Goal: Task Accomplishment & Management: Manage account settings

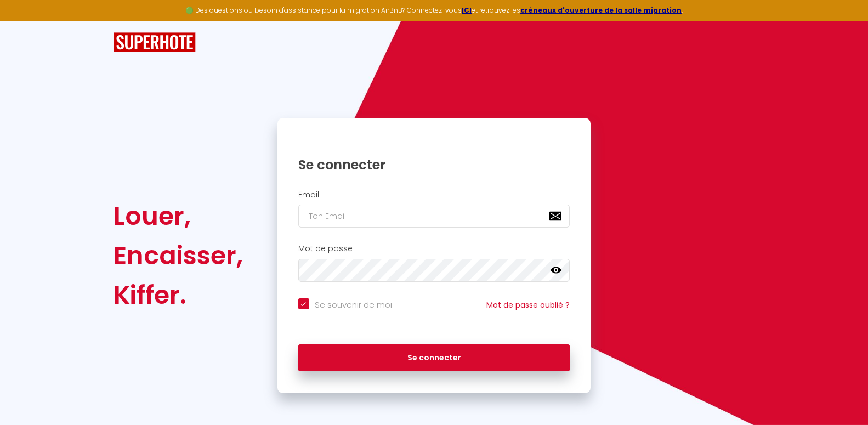
click at [419, 227] on input "email" at bounding box center [434, 215] width 272 height 23
type input "[EMAIL_ADDRESS][DOMAIN_NAME]"
checkbox input "true"
type input "[EMAIL_ADDRESS][DOMAIN_NAME]"
click at [298, 344] on button "Se connecter" at bounding box center [434, 357] width 272 height 27
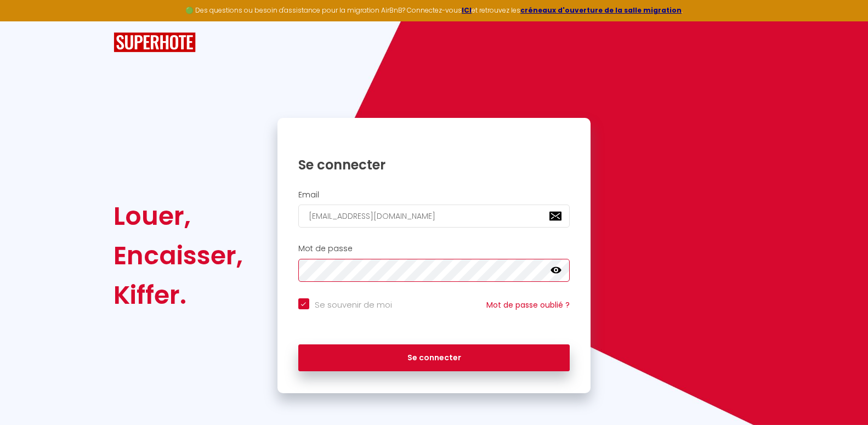
checkbox input "true"
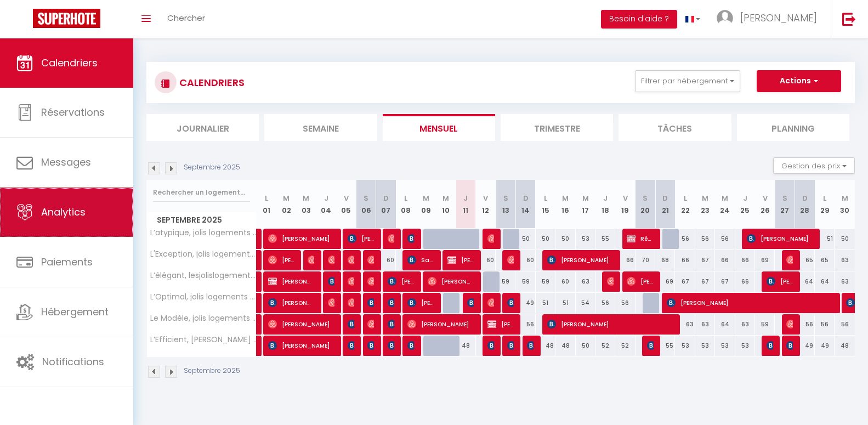
click at [37, 218] on link "Analytics" at bounding box center [66, 211] width 133 height 49
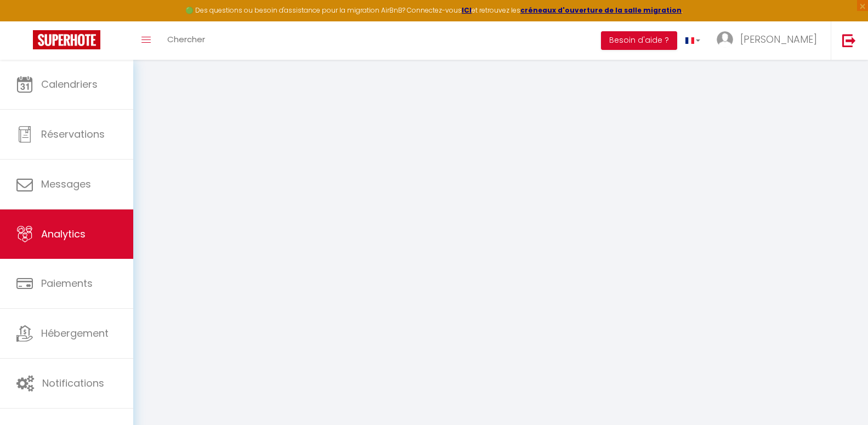
select select "2025"
select select "9"
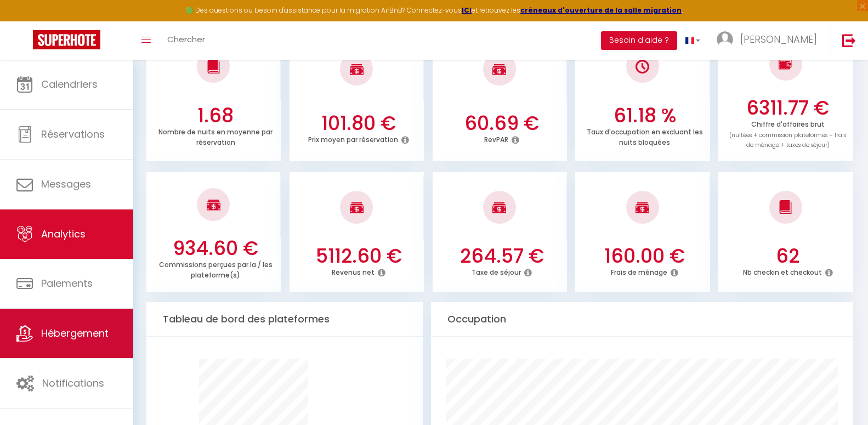
scroll to position [335, 0]
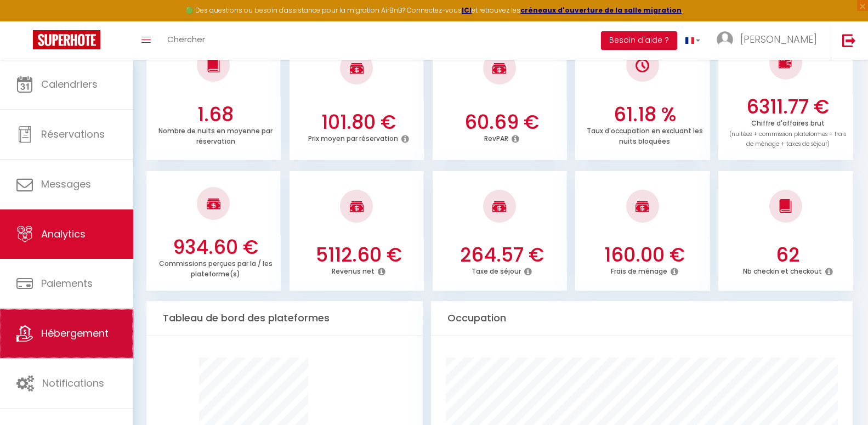
click at [96, 333] on span "Hébergement" at bounding box center [74, 333] width 67 height 14
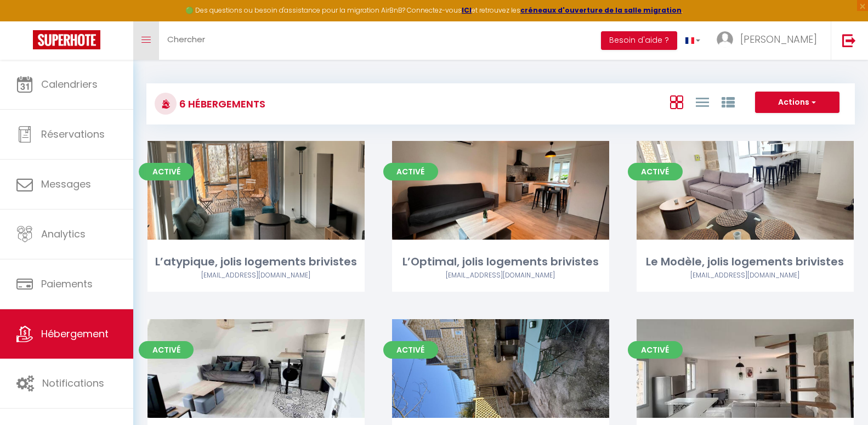
click at [156, 43] on link "Toggle menubar" at bounding box center [146, 40] width 26 height 38
click at [147, 41] on icon "Toggle menubar" at bounding box center [145, 40] width 9 height 7
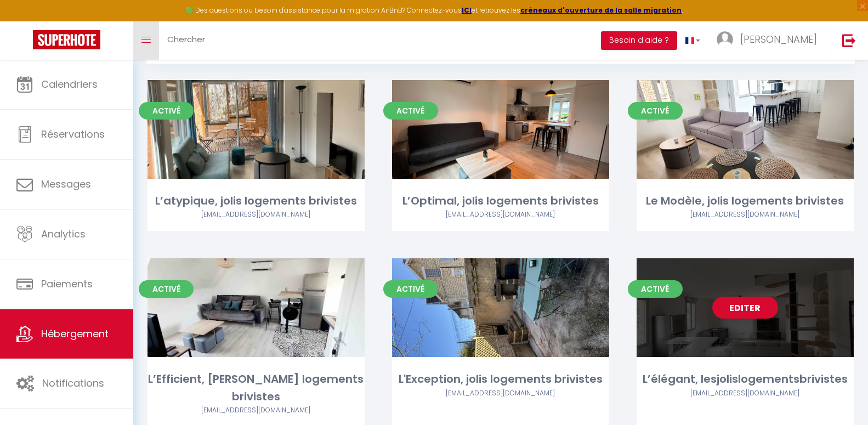
scroll to position [85, 0]
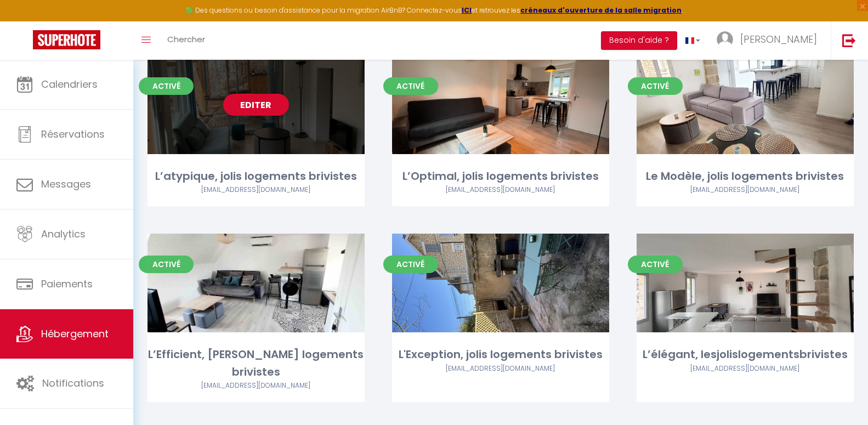
click at [341, 153] on div "Editer" at bounding box center [255, 104] width 217 height 99
select select "3"
select select "2"
select select "1"
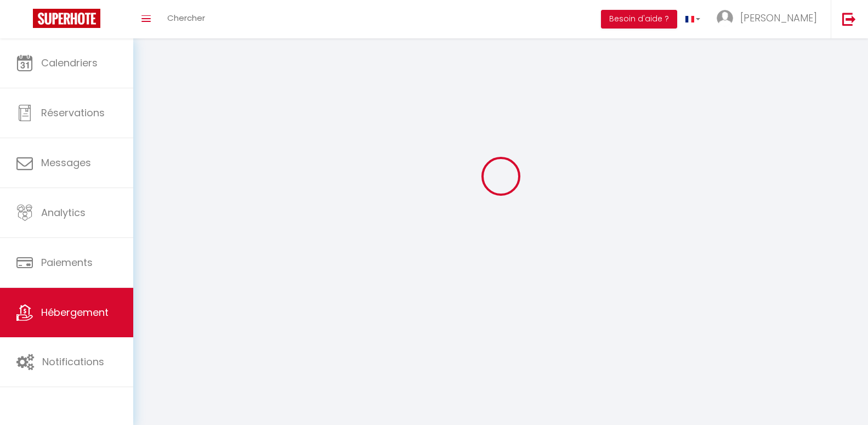
select select
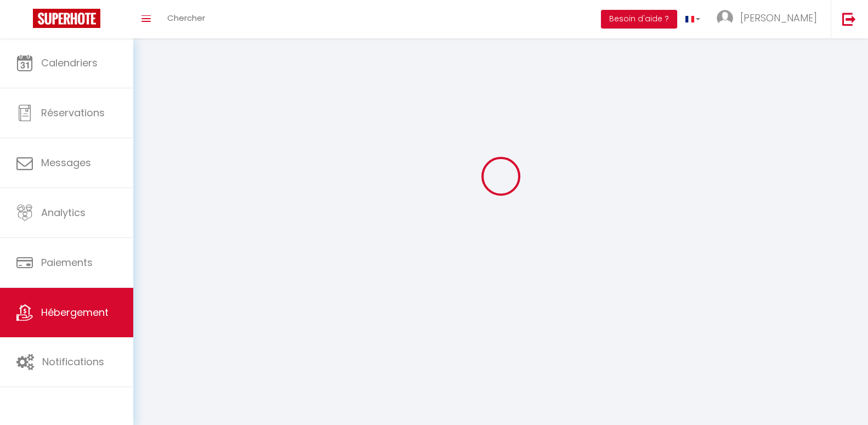
checkbox input "false"
select select
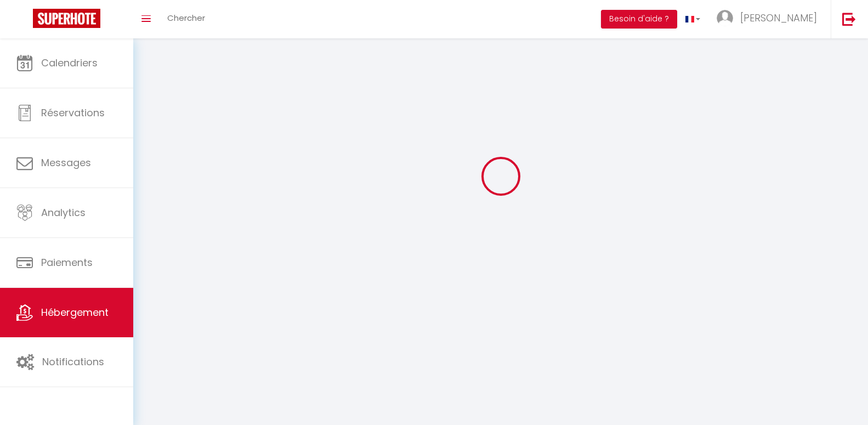
select select
select select "1"
select select
select select "28"
select select
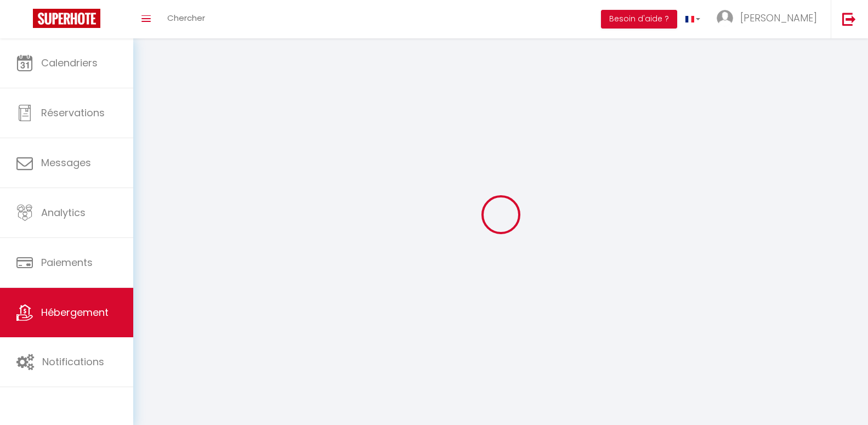
select select
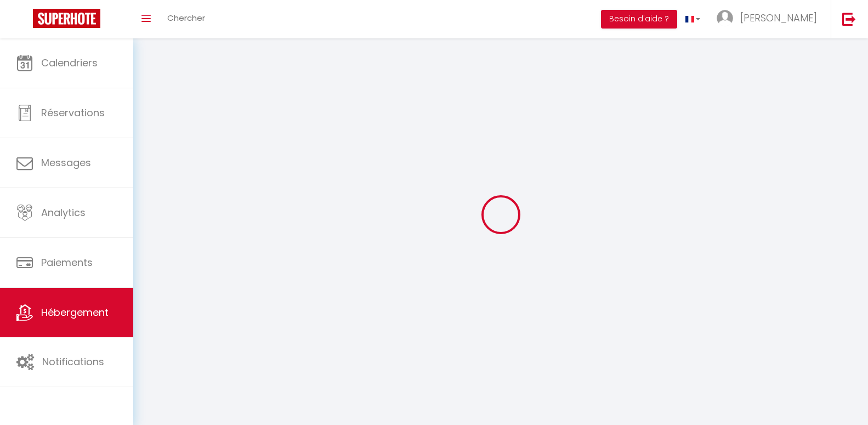
checkbox input "false"
select select
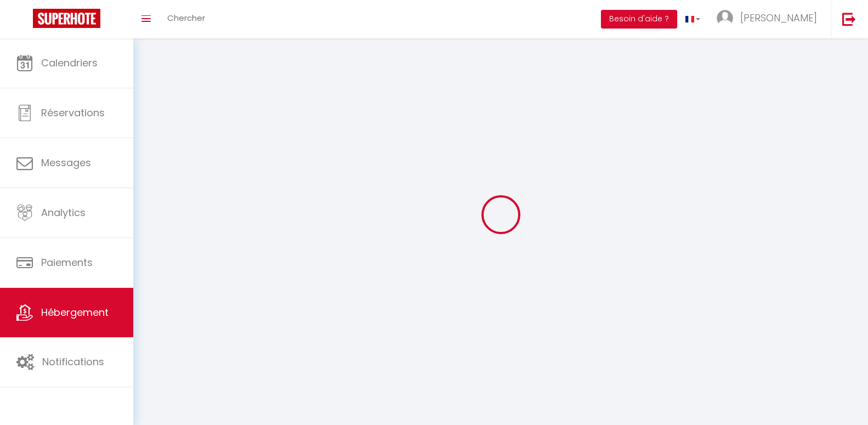
select select
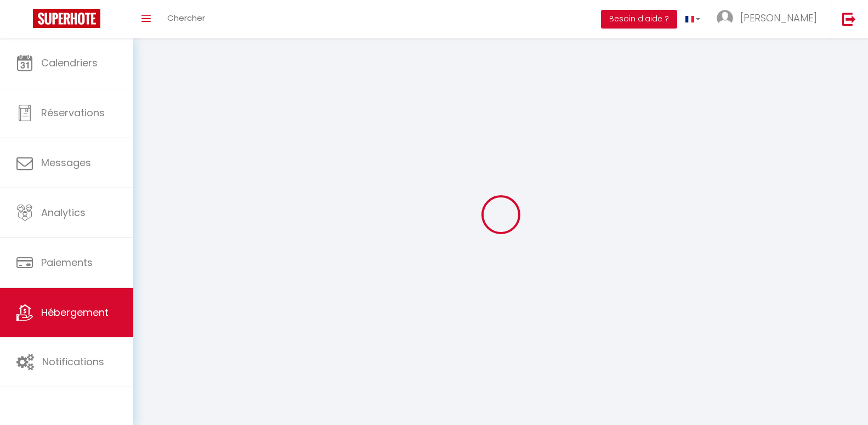
select select
checkbox input "false"
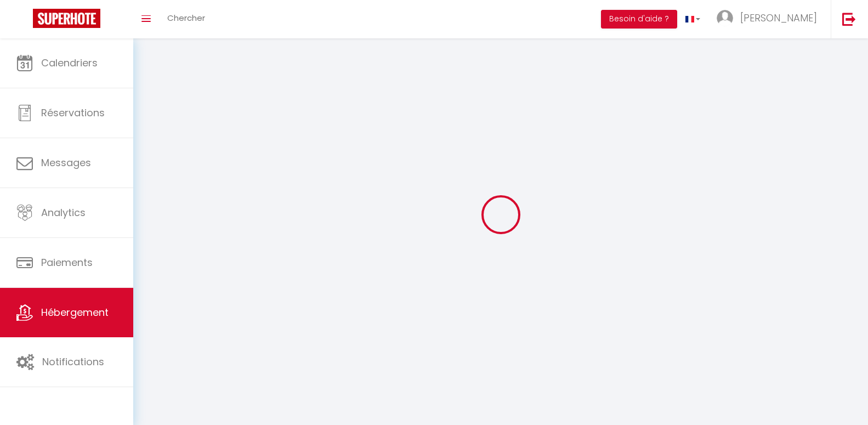
checkbox input "false"
select select
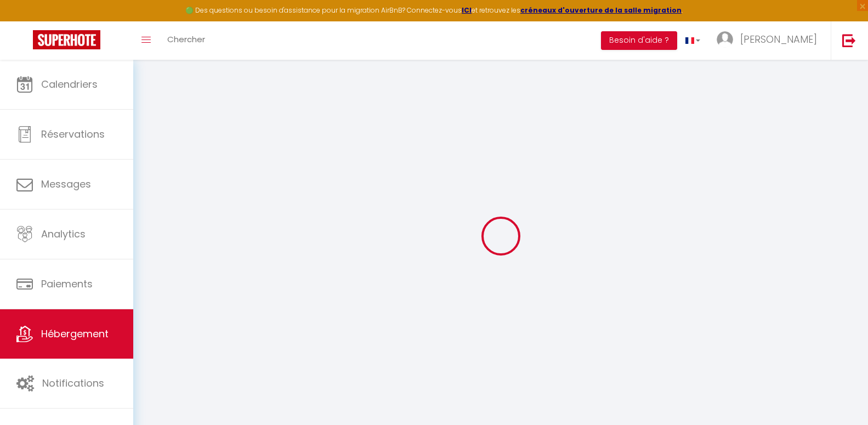
select select
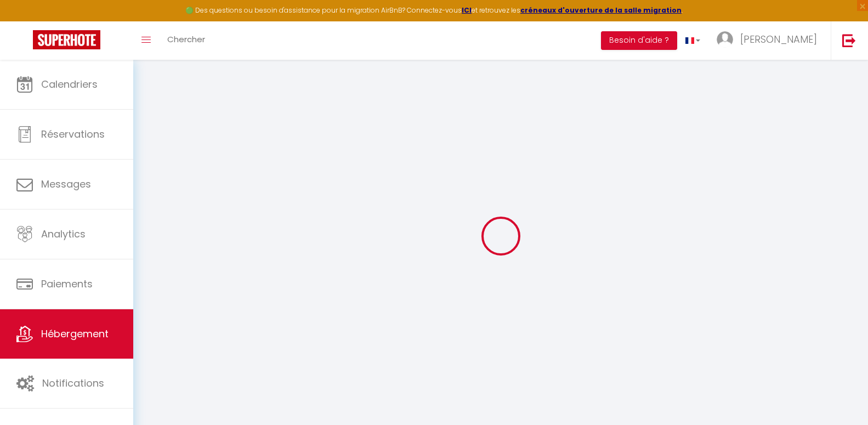
select select
checkbox input "false"
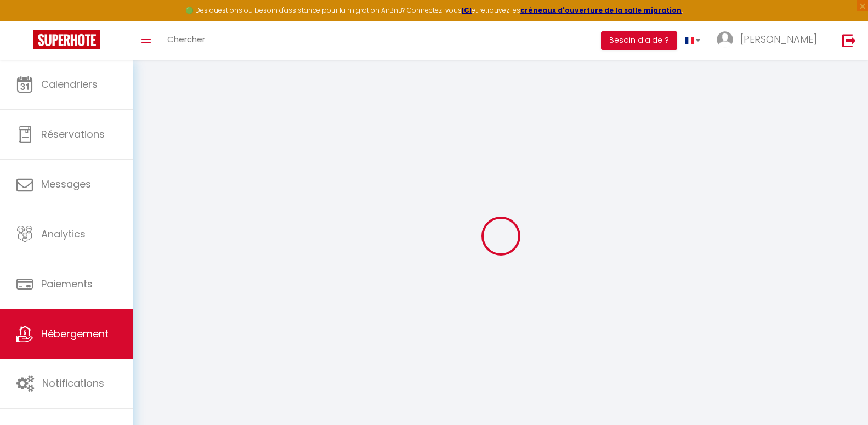
select select
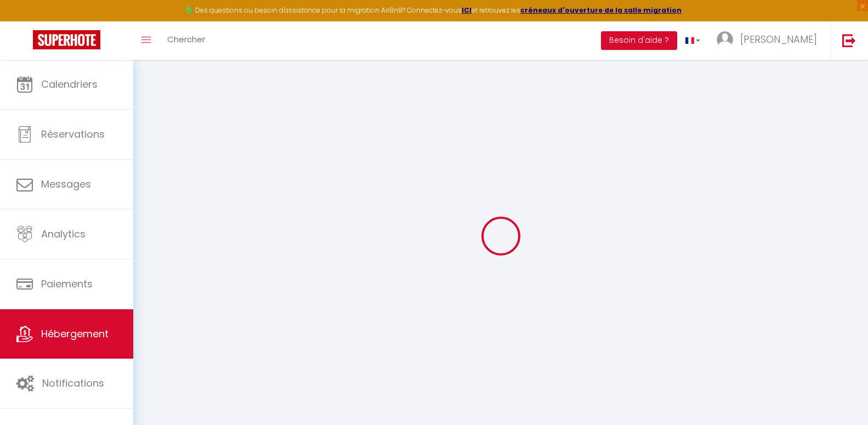
select select
checkbox input "false"
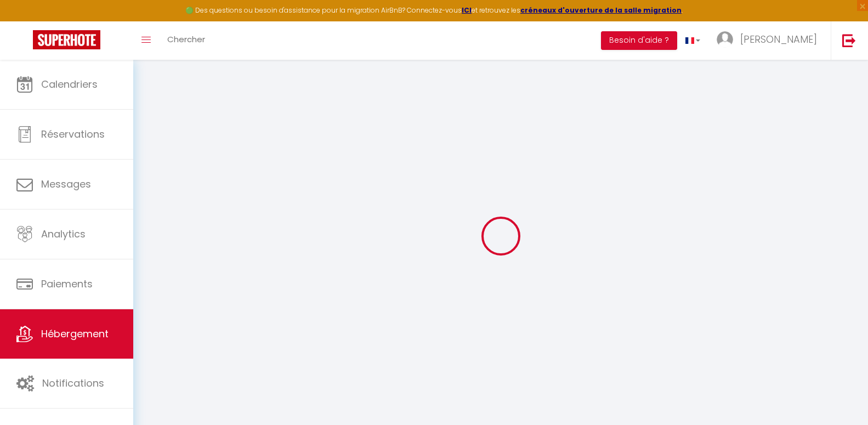
checkbox input "false"
select select
type input "L’atypique, jolis logements brivistes"
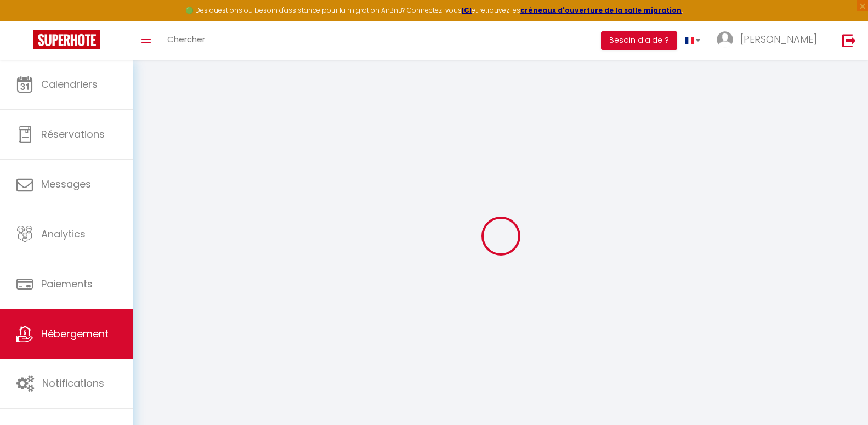
type input "[PERSON_NAME]"
select select "2"
type input "45"
type input "100"
select select
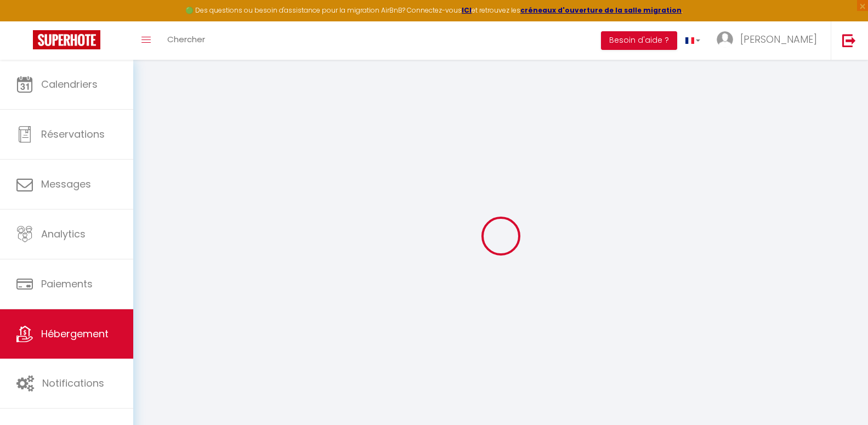
select select
type input "[STREET_ADDRESS]"
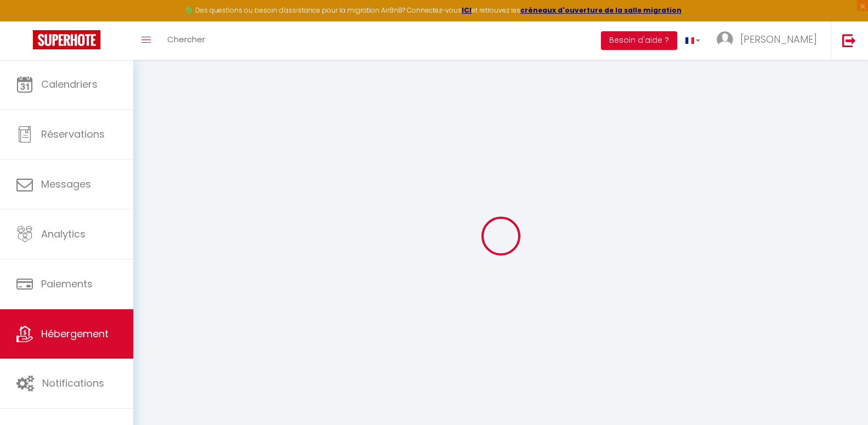
type input "19100"
type input "Brive-la-Gaillarde"
type input "[EMAIL_ADDRESS][DOMAIN_NAME]"
select select "11601"
checkbox input "true"
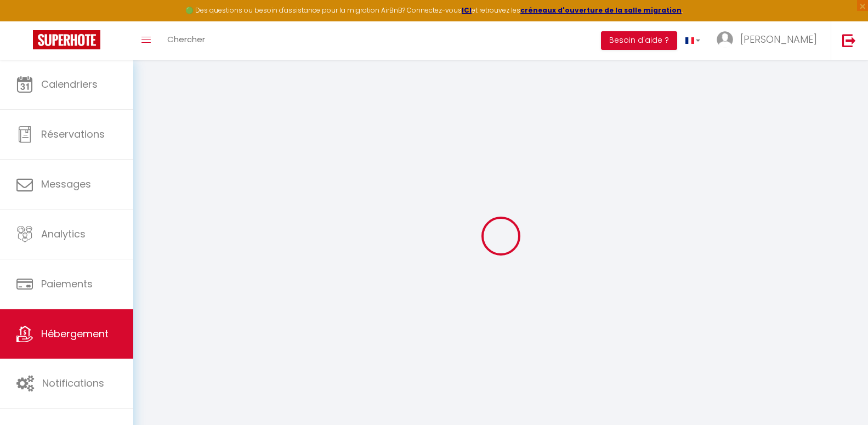
checkbox input "false"
type input "0"
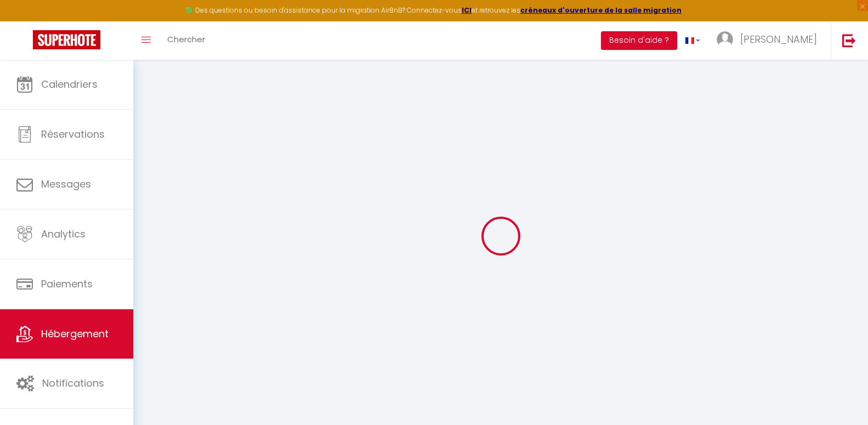
type input "0"
select select
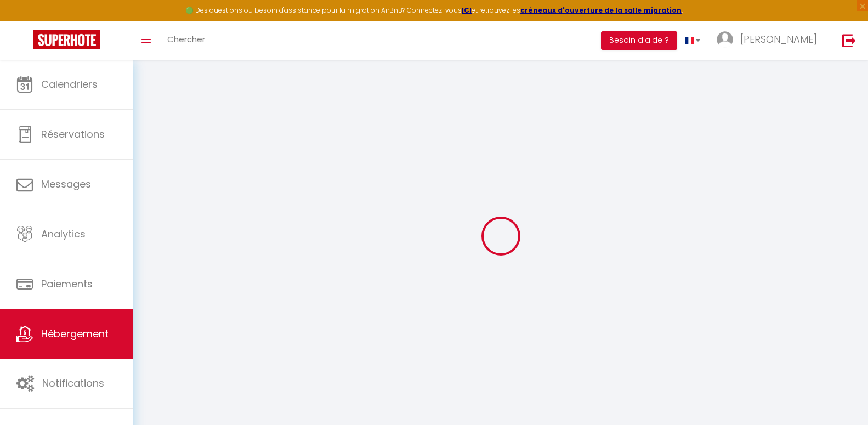
select select
checkbox input "true"
checkbox input "false"
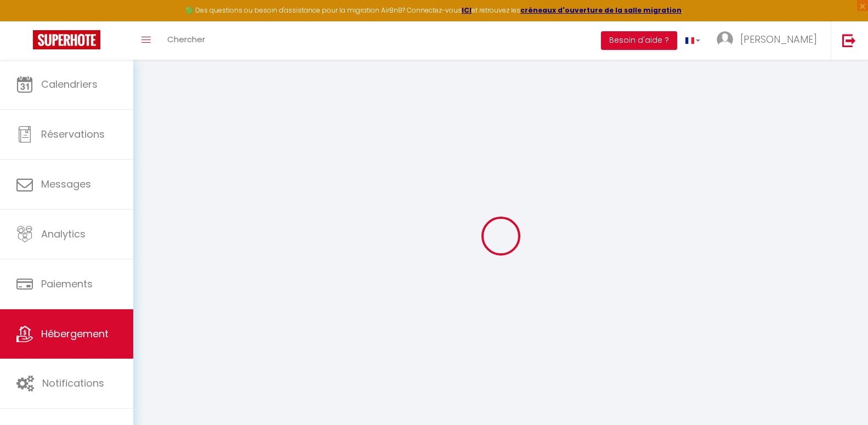
checkbox input "false"
select select
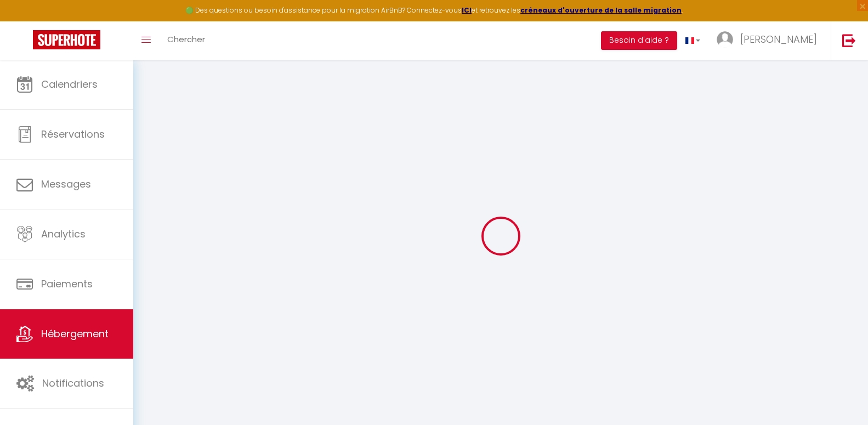
select select
checkbox input "true"
checkbox input "false"
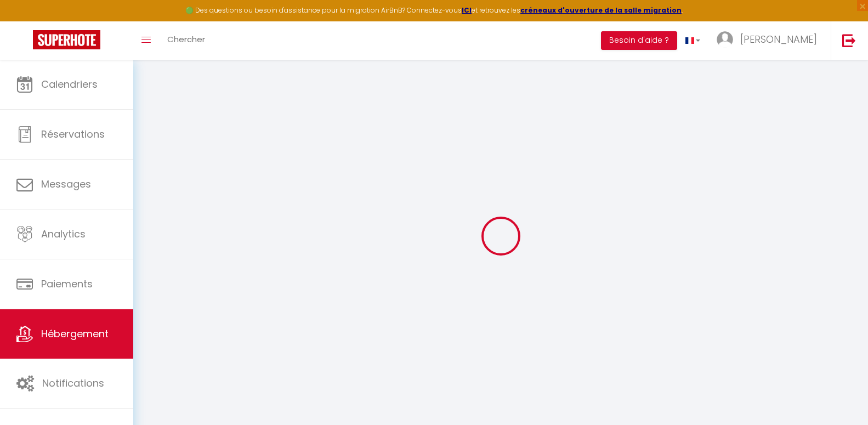
select select "15:00"
select select
select select "11:00"
select select "30"
select select "120"
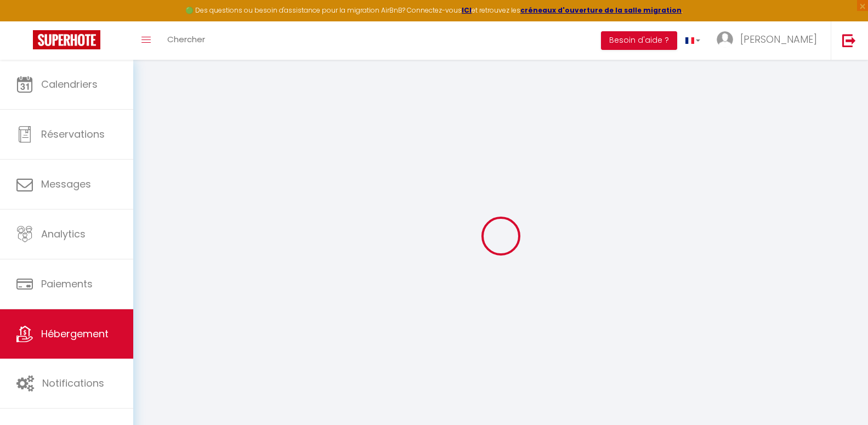
checkbox input "true"
checkbox input "false"
select select
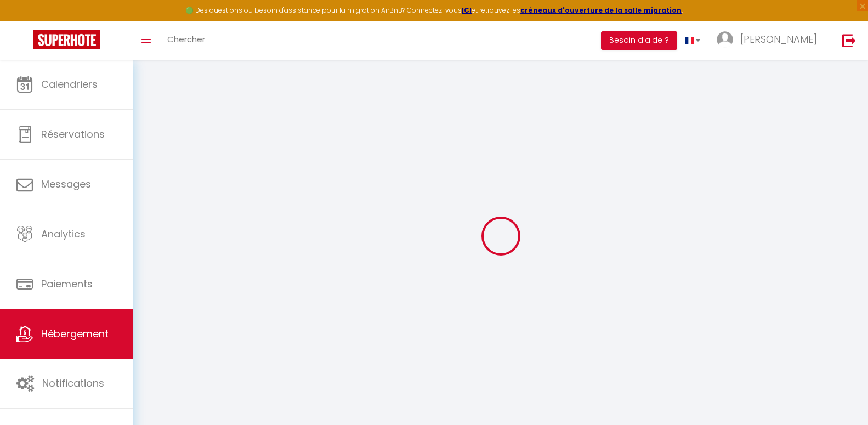
checkbox input "true"
checkbox input "false"
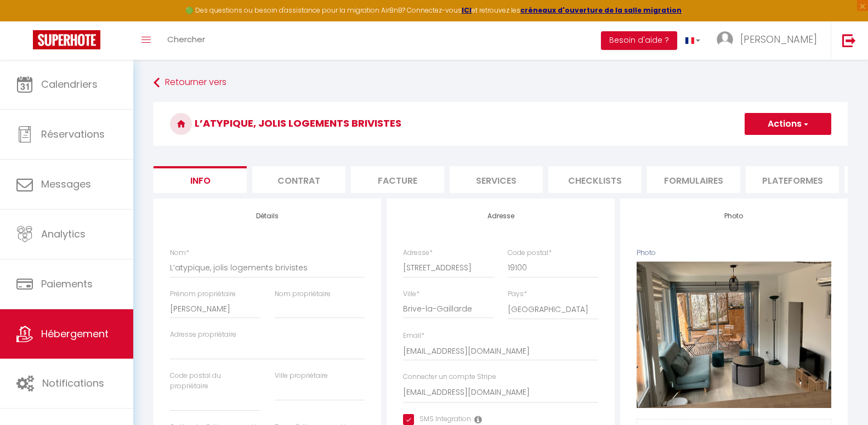
select select
checkbox input "true"
checkbox input "false"
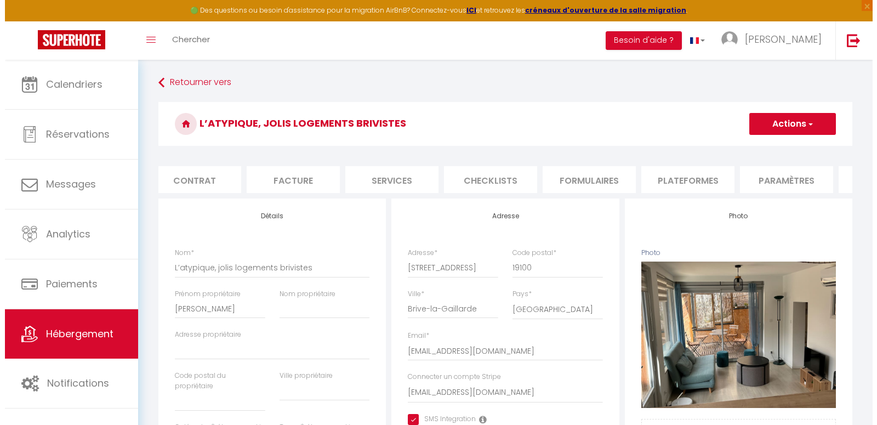
scroll to position [0, 110]
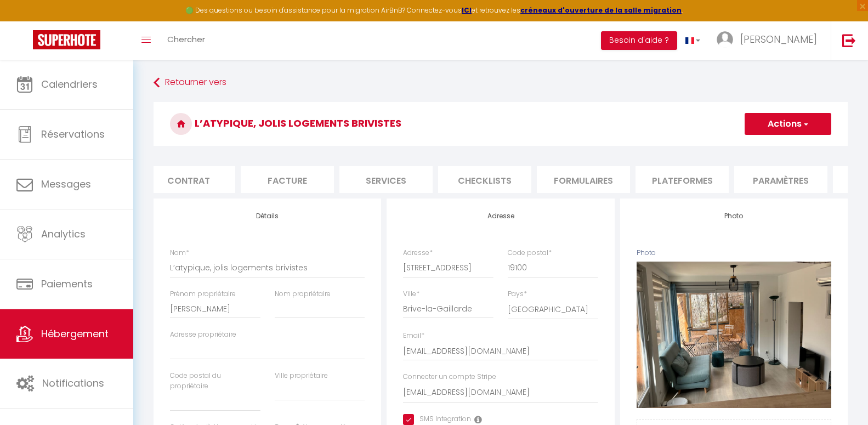
click at [571, 182] on li "Formulaires" at bounding box center [583, 179] width 93 height 27
select select
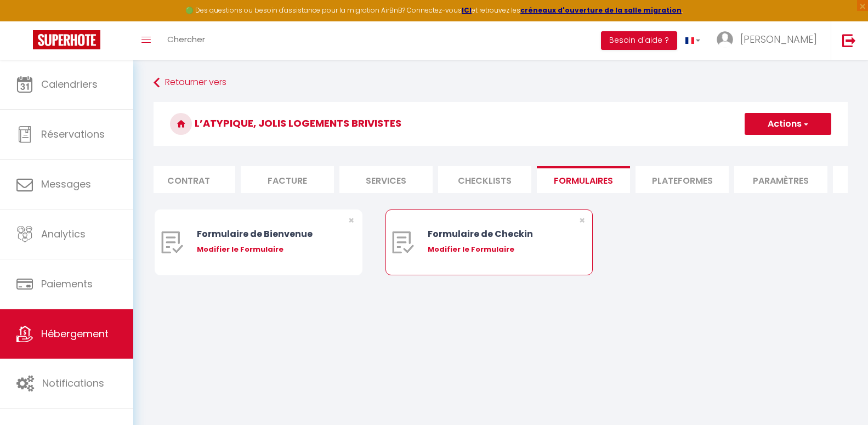
click at [465, 253] on div "Formulaire de Checkin Modifier le Formulaire" at bounding box center [497, 242] width 140 height 65
click at [470, 255] on div "Modifier le Formulaire" at bounding box center [497, 249] width 140 height 11
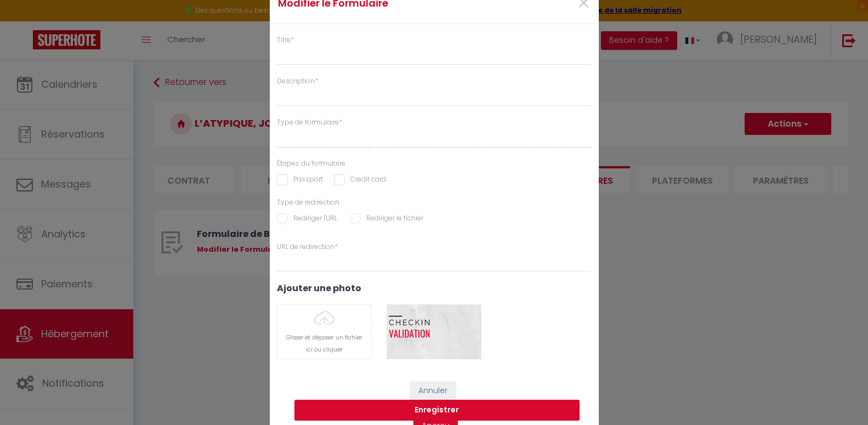
type input "Formulaire de Checkin"
type input "Afin de confirmer votre arrivée et recevoir la procédure d'accès à l'appartemen…"
select select "[object Object]"
radio input "true"
type input "[URL][DOMAIN_NAME]"
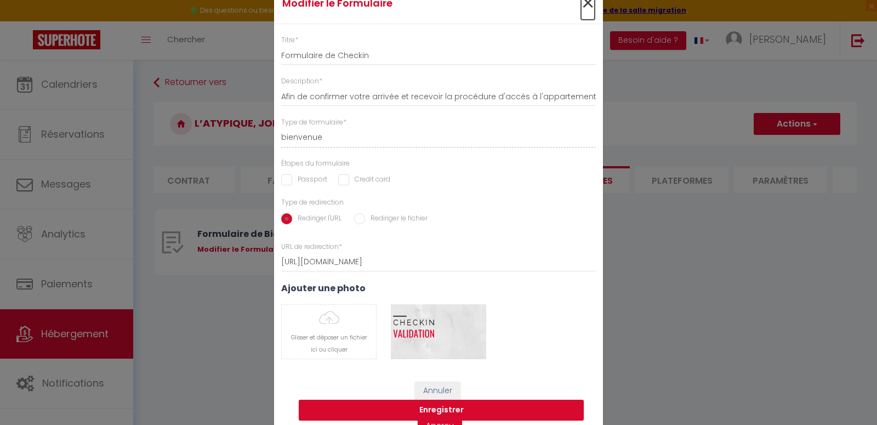
click at [584, 5] on span "×" at bounding box center [588, 3] width 14 height 33
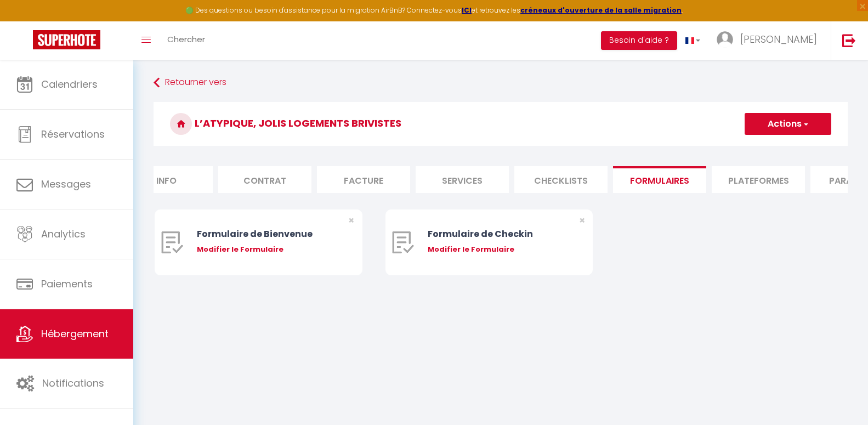
scroll to position [0, 19]
click at [265, 185] on li "Contrat" at bounding box center [279, 179] width 93 height 27
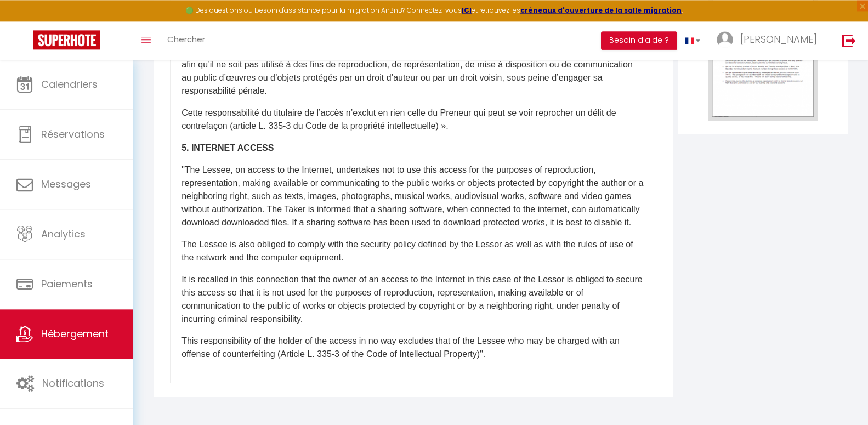
scroll to position [303, 0]
